Goal: Find specific page/section: Find specific page/section

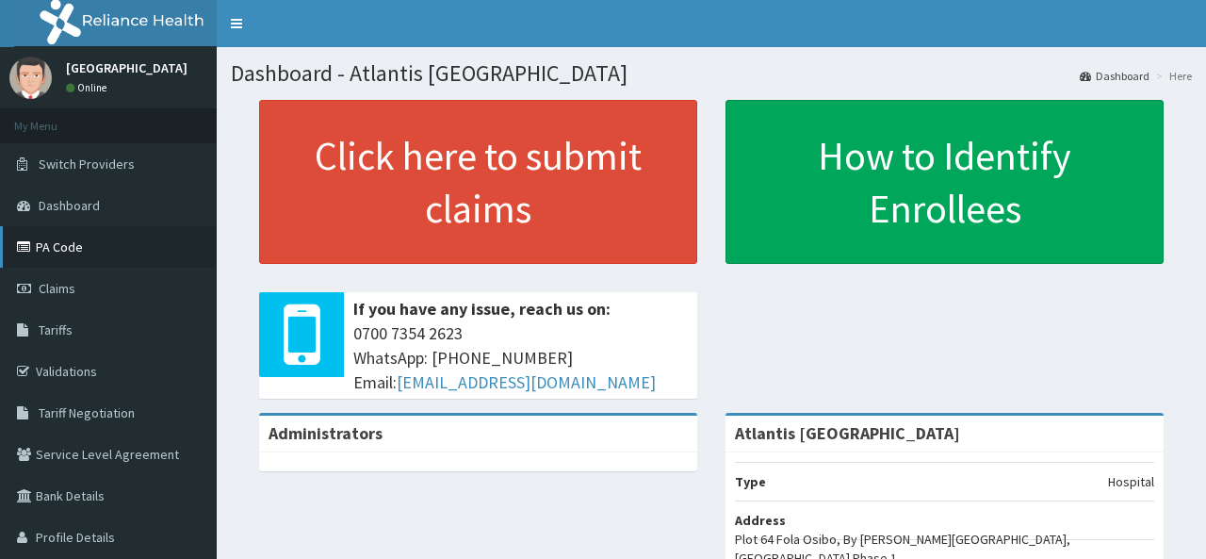
click at [47, 254] on link "PA Code" at bounding box center [108, 246] width 217 height 41
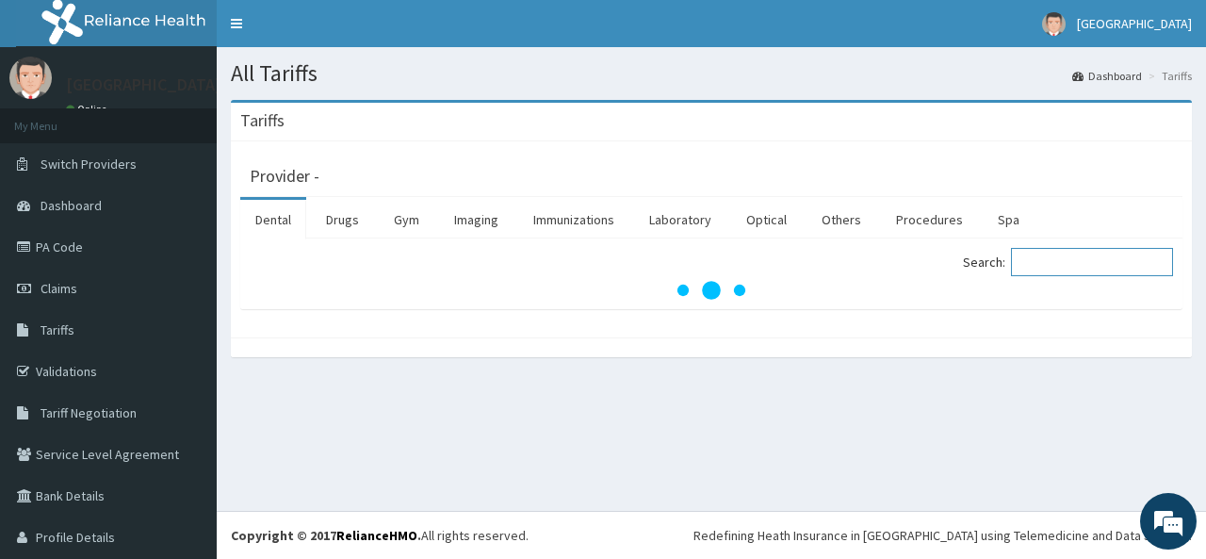
click at [1081, 259] on input "Search:" at bounding box center [1092, 262] width 162 height 28
type input "f"
